Goal: Find specific page/section: Find specific page/section

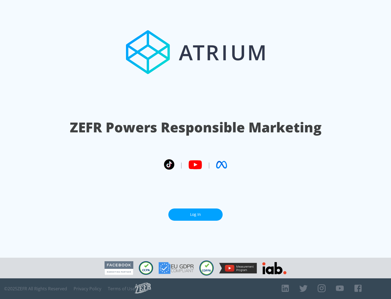
click at [196, 212] on link "Log In" at bounding box center [196, 214] width 54 height 12
